Goal: Obtain resource: Obtain resource

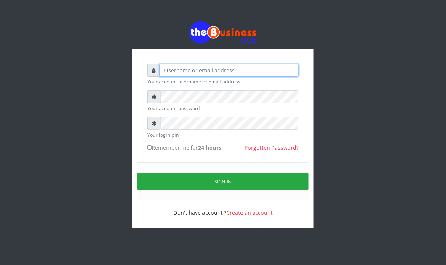
type input "Mavincio"
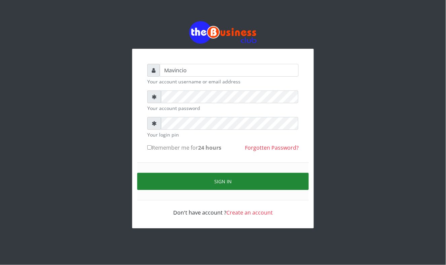
click at [217, 179] on button "Sign in" at bounding box center [223, 181] width 172 height 17
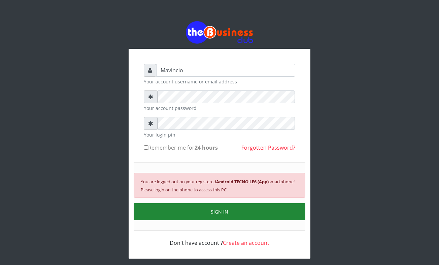
click at [217, 211] on button "SIGN IN" at bounding box center [220, 211] width 172 height 17
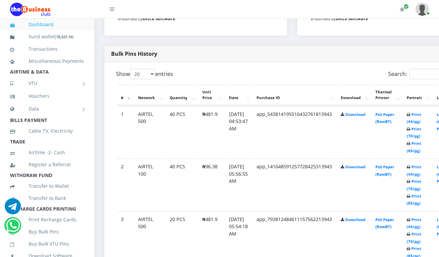
scroll to position [319, 0]
click at [421, 114] on link "Print (44/pg)" at bounding box center [413, 118] width 14 height 12
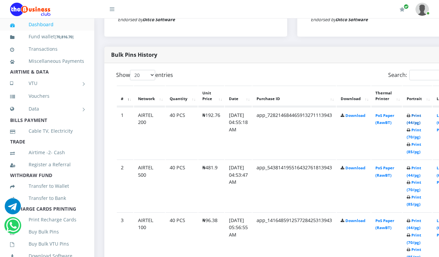
click at [421, 117] on link "Print (44/pg)" at bounding box center [413, 119] width 14 height 12
click at [421, 118] on link "Print (44/pg)" at bounding box center [413, 119] width 14 height 12
click at [421, 116] on link "Print (44/pg)" at bounding box center [413, 119] width 14 height 12
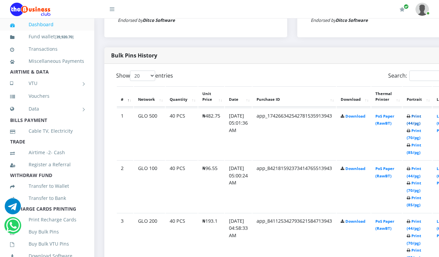
click at [421, 115] on link "Print (44/pg)" at bounding box center [413, 120] width 14 height 12
click at [421, 117] on link "Print (44/pg)" at bounding box center [413, 120] width 14 height 12
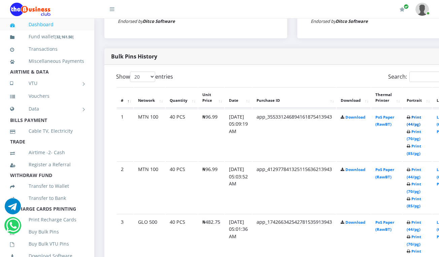
click at [421, 118] on link "Print (44/pg)" at bounding box center [413, 121] width 14 height 12
